Goal: Transaction & Acquisition: Book appointment/travel/reservation

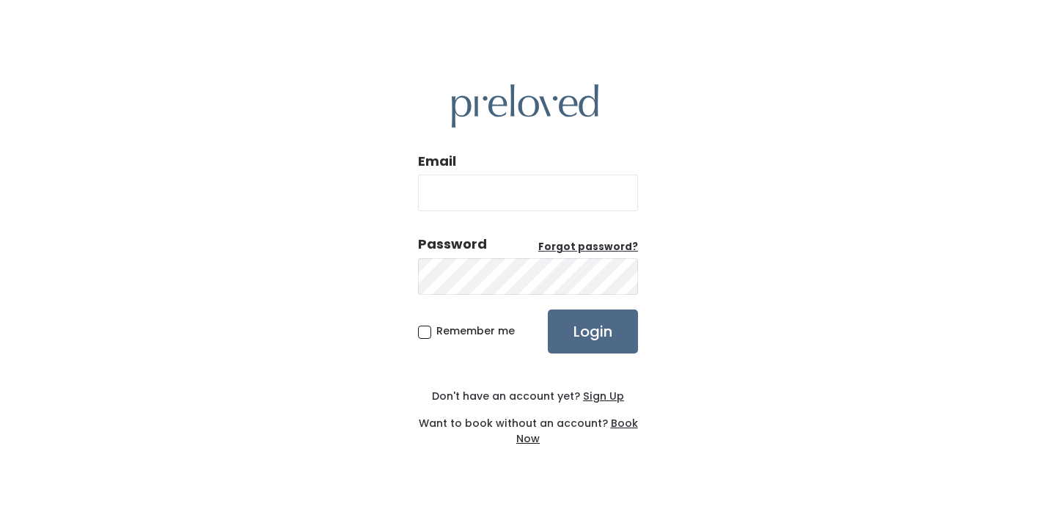
click at [470, 183] on input "Email" at bounding box center [528, 193] width 220 height 37
type input "fizzycloud@shaw.ca"
click at [548, 310] on input "Login" at bounding box center [593, 332] width 90 height 44
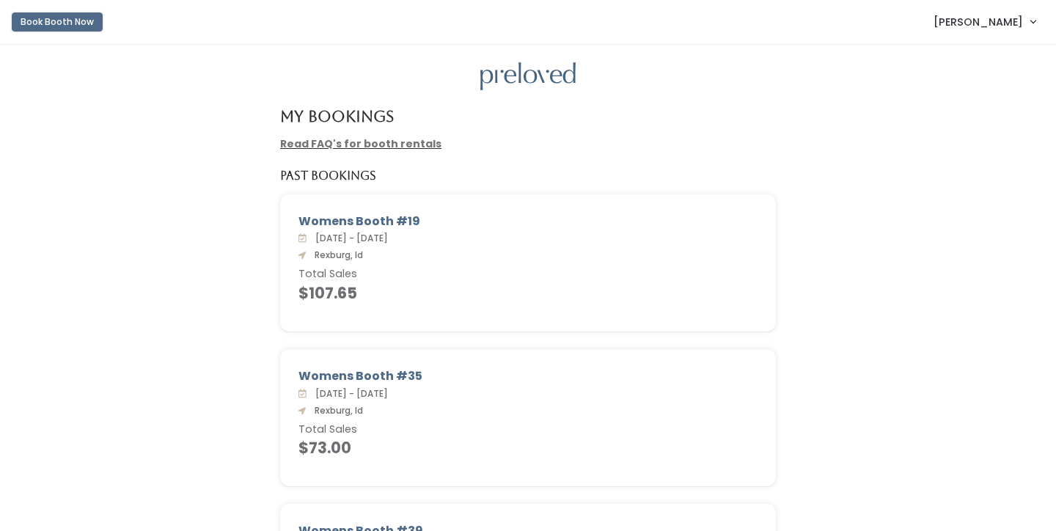
click at [59, 18] on button "Book Booth Now" at bounding box center [57, 21] width 91 height 19
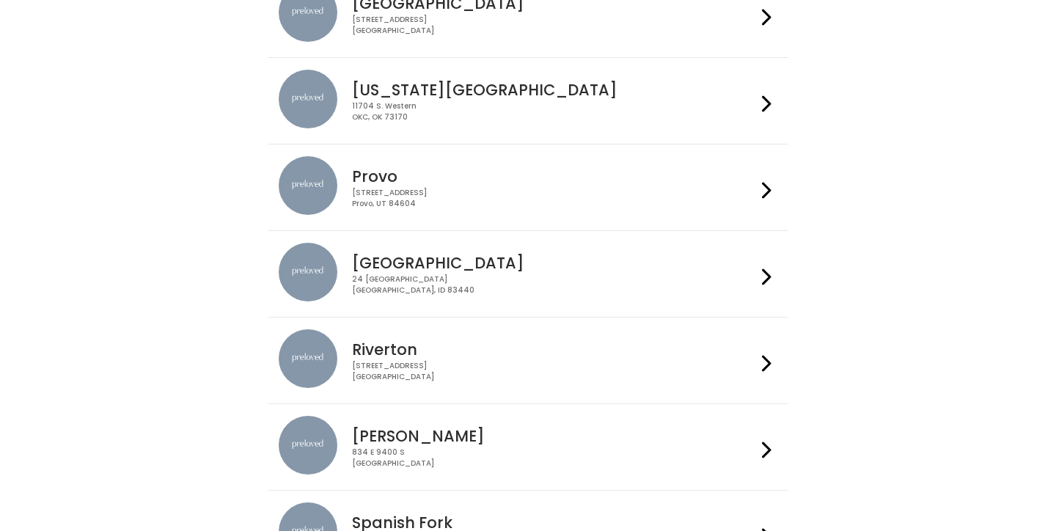
scroll to position [437, 0]
click at [762, 183] on icon at bounding box center [767, 189] width 10 height 21
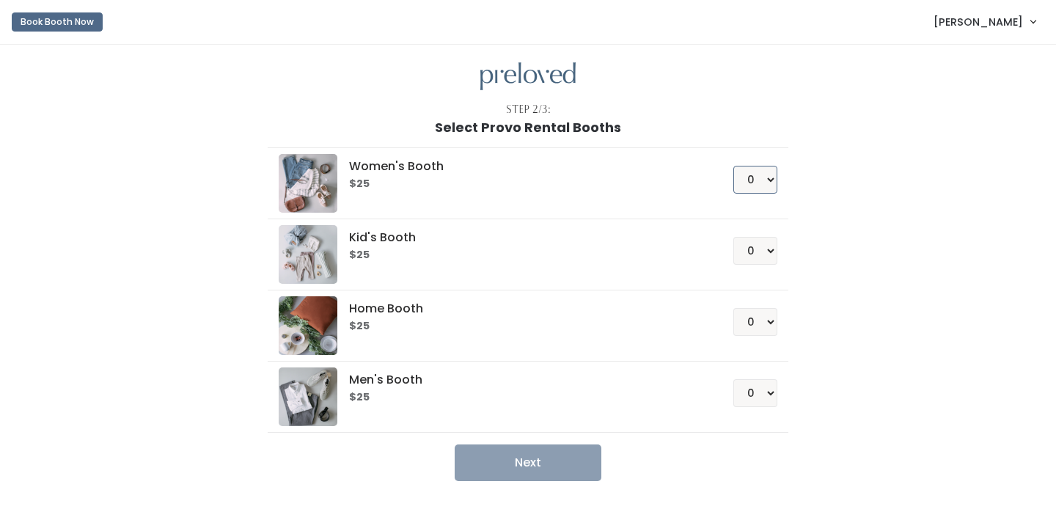
click at [760, 175] on select "0 1 2 3 4" at bounding box center [755, 180] width 44 height 28
select select "1"
click at [515, 465] on button "Next" at bounding box center [528, 462] width 147 height 37
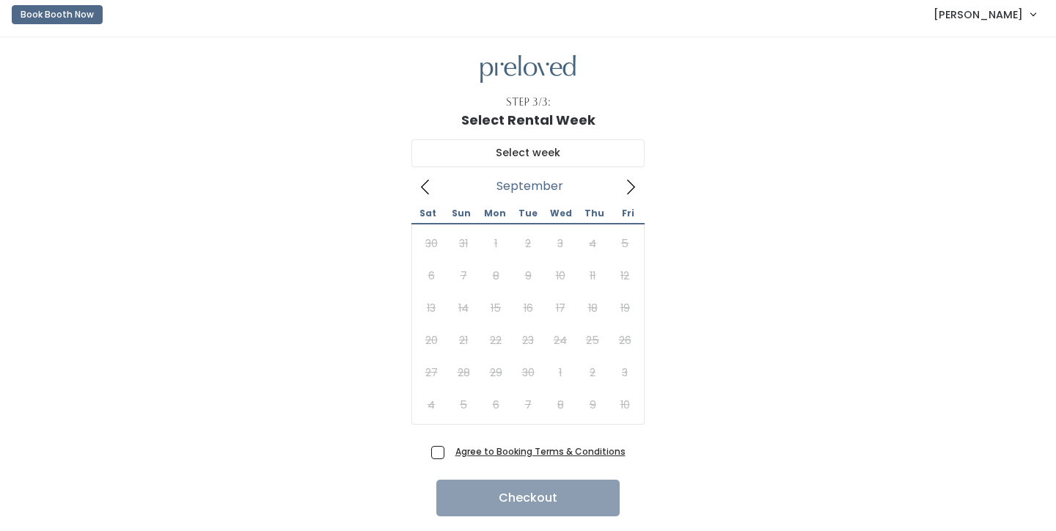
scroll to position [49, 0]
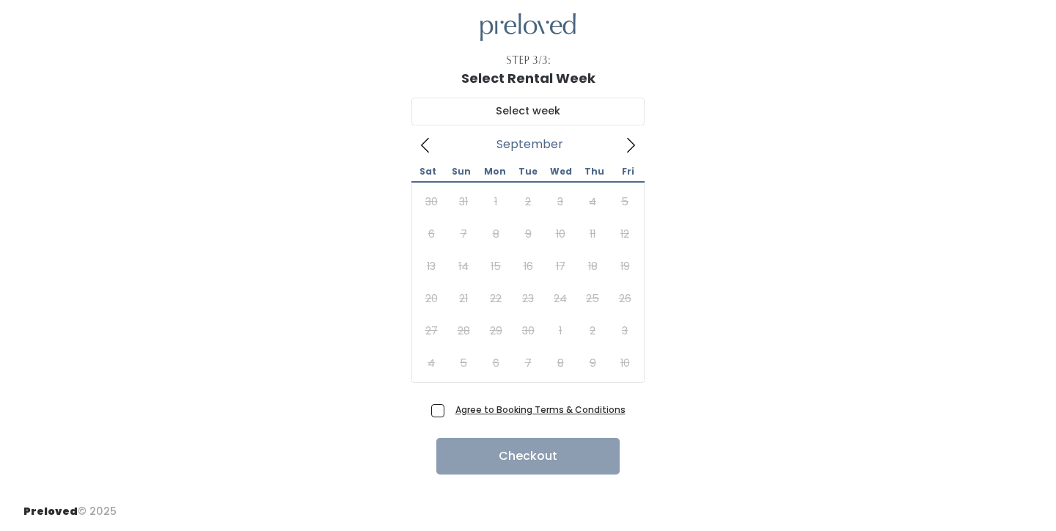
click at [629, 139] on icon at bounding box center [631, 145] width 16 height 16
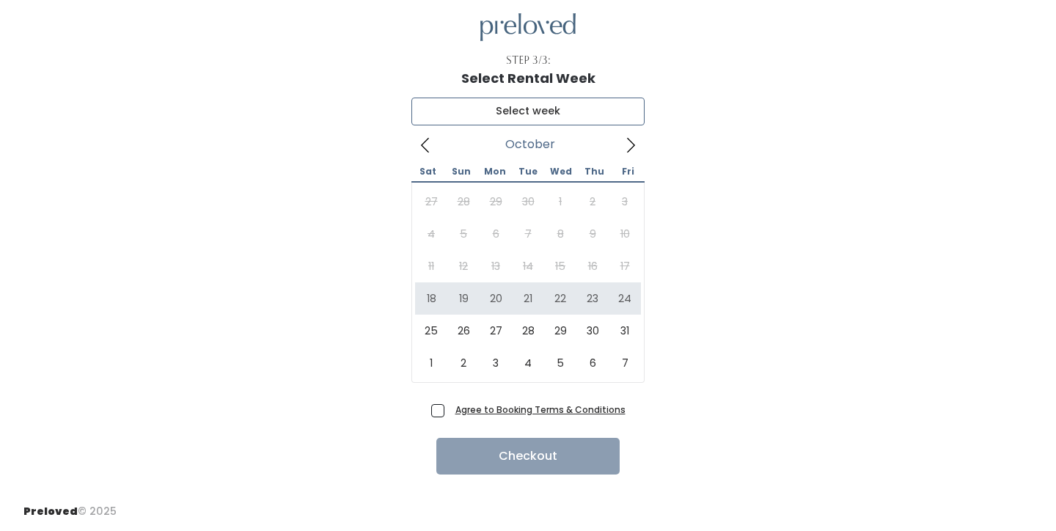
type input "[DATE] to [DATE]"
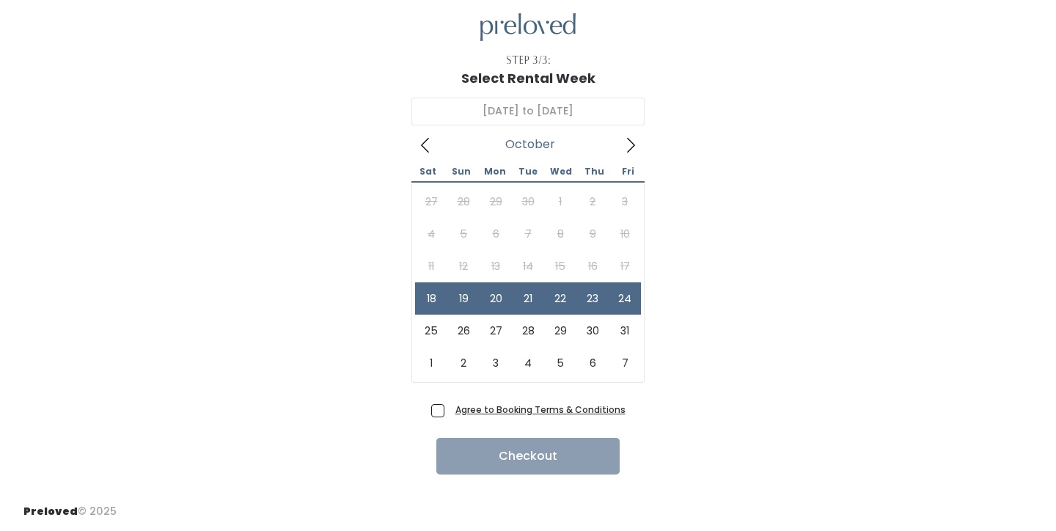
click at [450, 409] on span "Agree to Booking Terms & Conditions" at bounding box center [538, 409] width 176 height 15
click at [450, 409] on input "Agree to Booking Terms & Conditions" at bounding box center [455, 407] width 10 height 10
checkbox input "true"
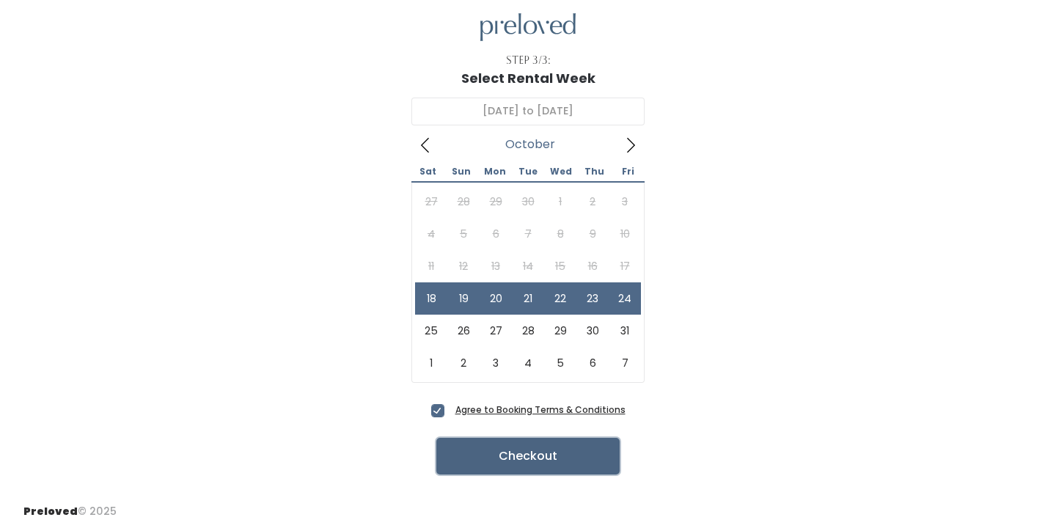
click at [560, 452] on button "Checkout" at bounding box center [527, 456] width 183 height 37
